Goal: Transaction & Acquisition: Download file/media

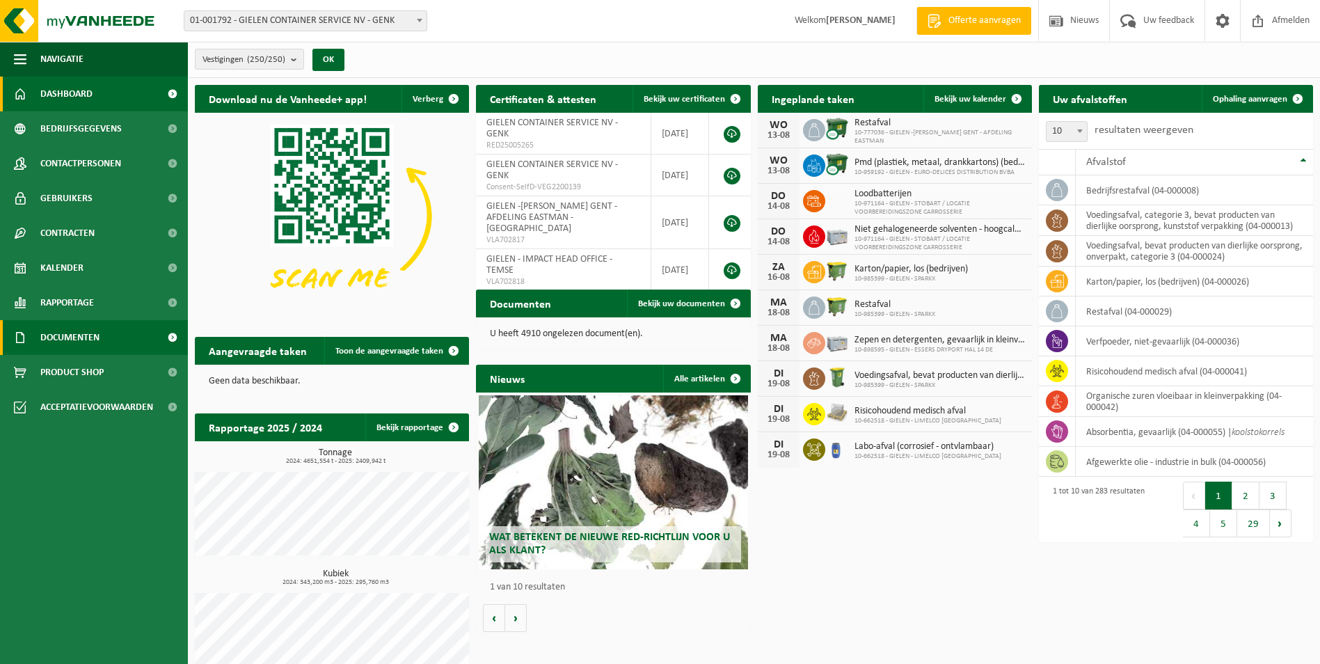
click at [87, 340] on span "Documenten" at bounding box center [69, 337] width 59 height 35
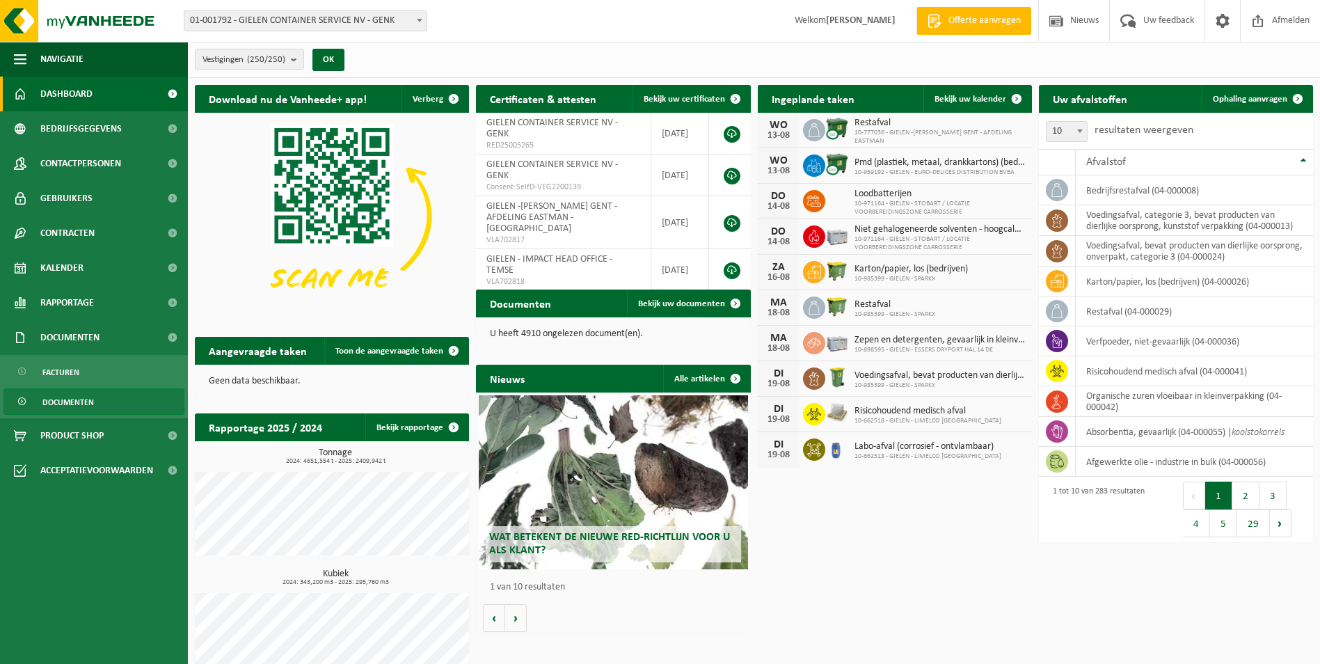
click at [81, 402] on span "Documenten" at bounding box center [67, 402] width 51 height 26
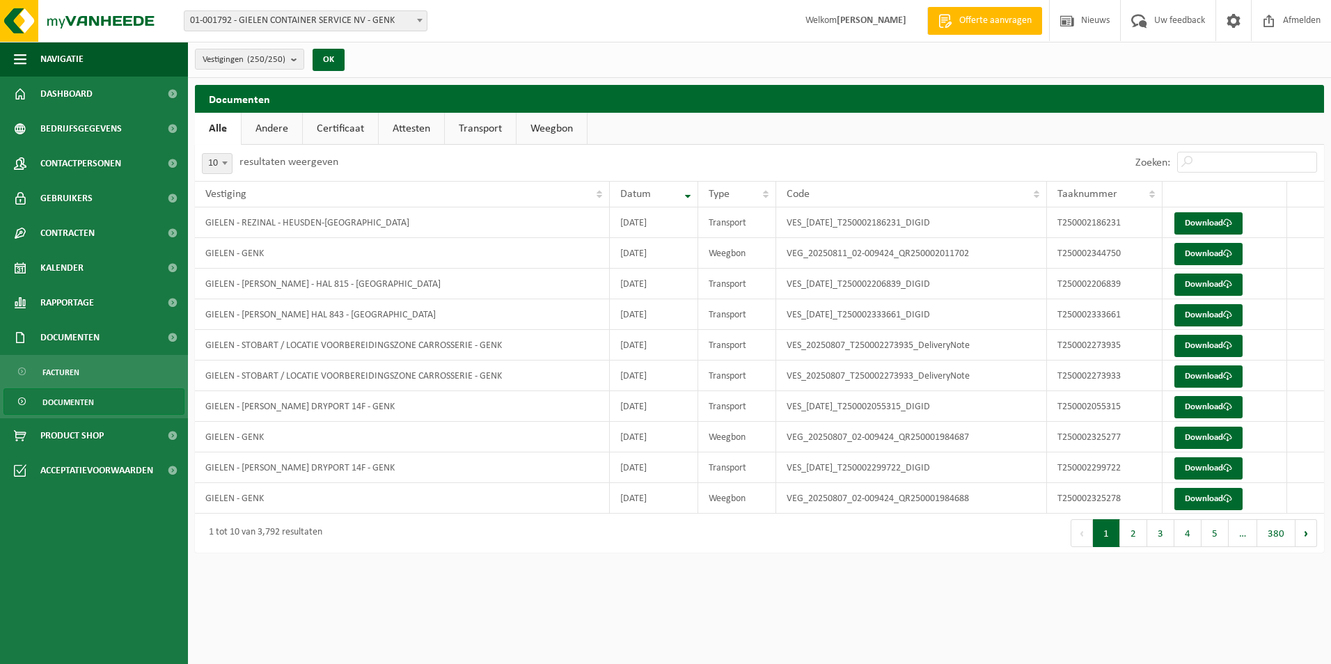
click at [562, 128] on link "Weegbon" at bounding box center [551, 129] width 70 height 32
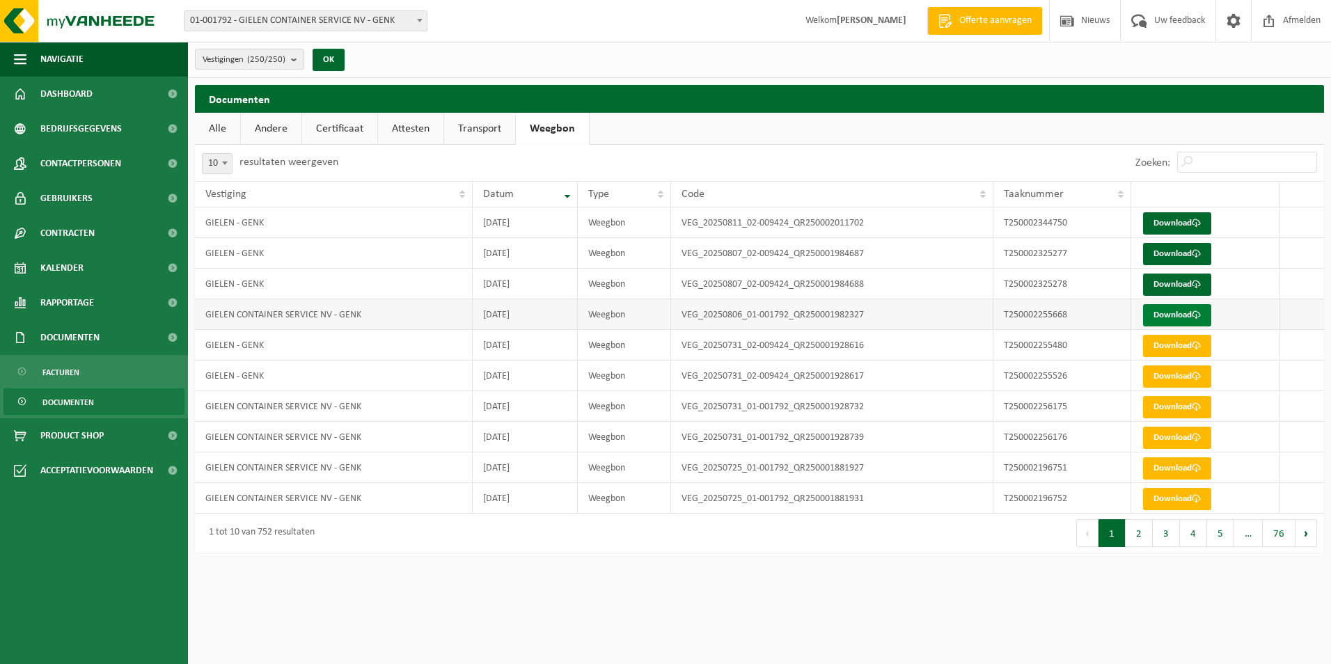
click at [1176, 310] on link "Download" at bounding box center [1177, 315] width 68 height 22
click at [1186, 282] on link "Download" at bounding box center [1177, 284] width 68 height 22
click at [1200, 256] on span at bounding box center [1195, 253] width 9 height 9
click at [1193, 221] on span at bounding box center [1195, 223] width 9 height 9
click at [1269, 157] on input "Zoeken:" at bounding box center [1247, 162] width 140 height 21
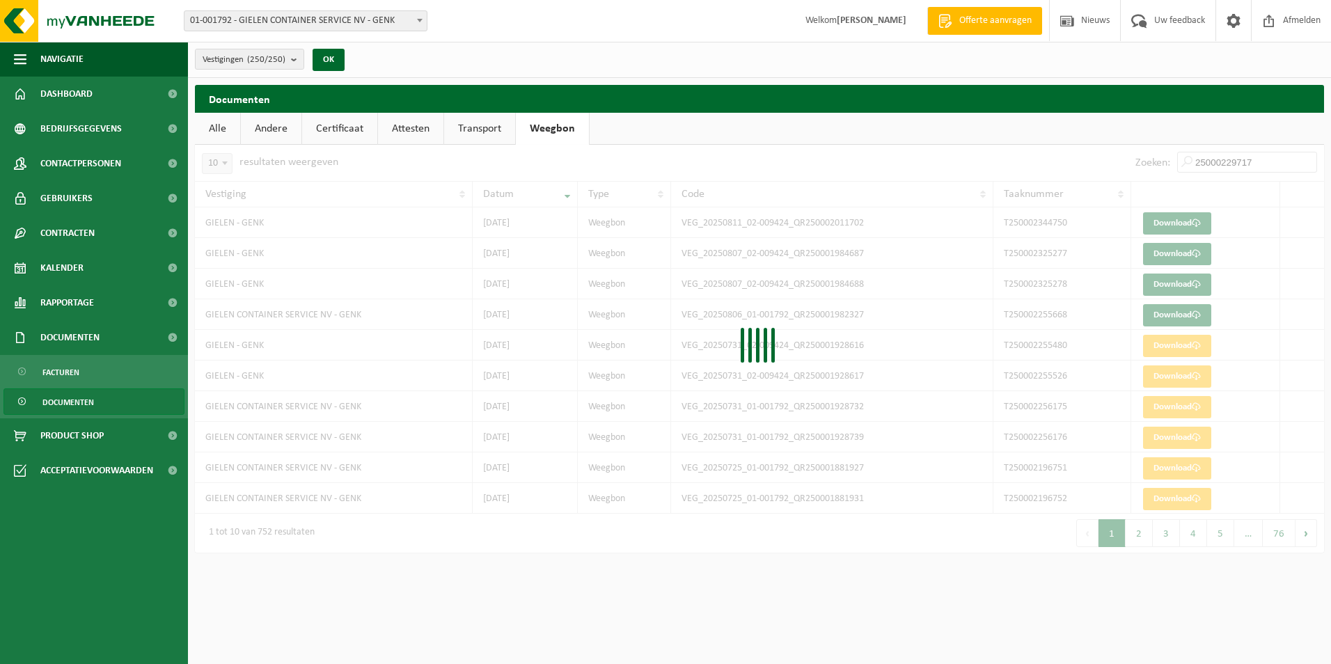
type input "250002297174"
